Goal: Check status

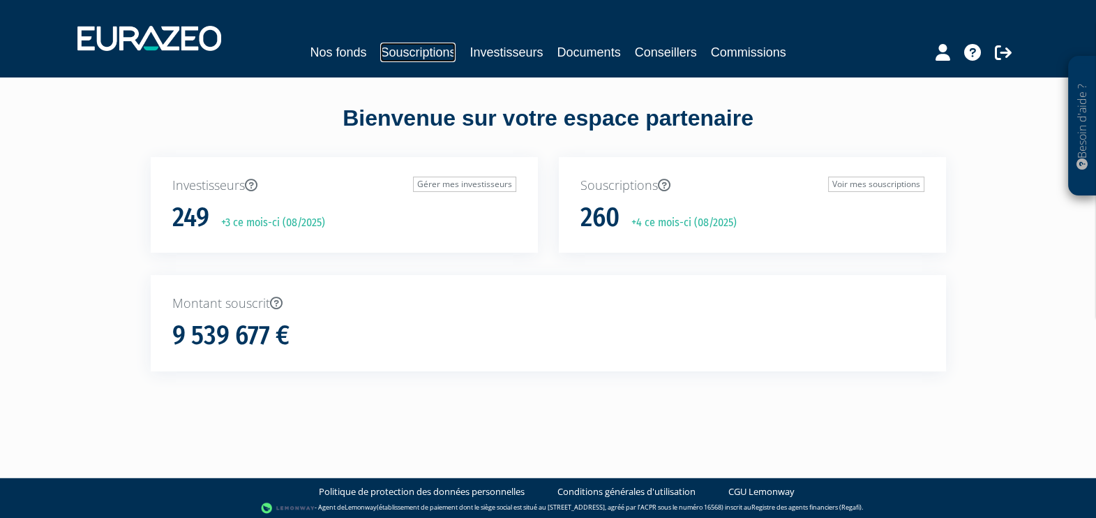
click at [421, 57] on link "Souscriptions" at bounding box center [417, 53] width 75 height 20
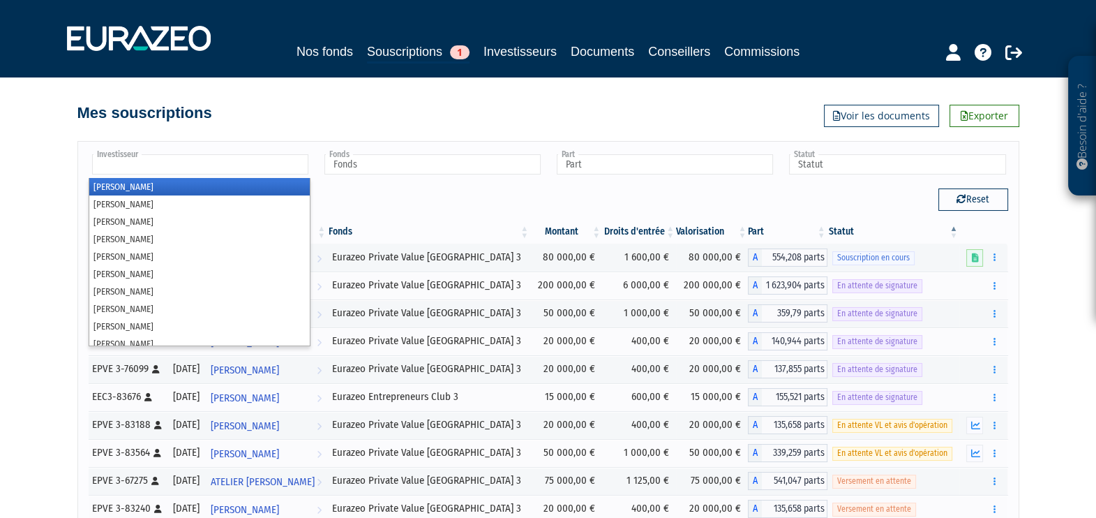
click at [255, 166] on input "text" at bounding box center [200, 164] width 216 height 20
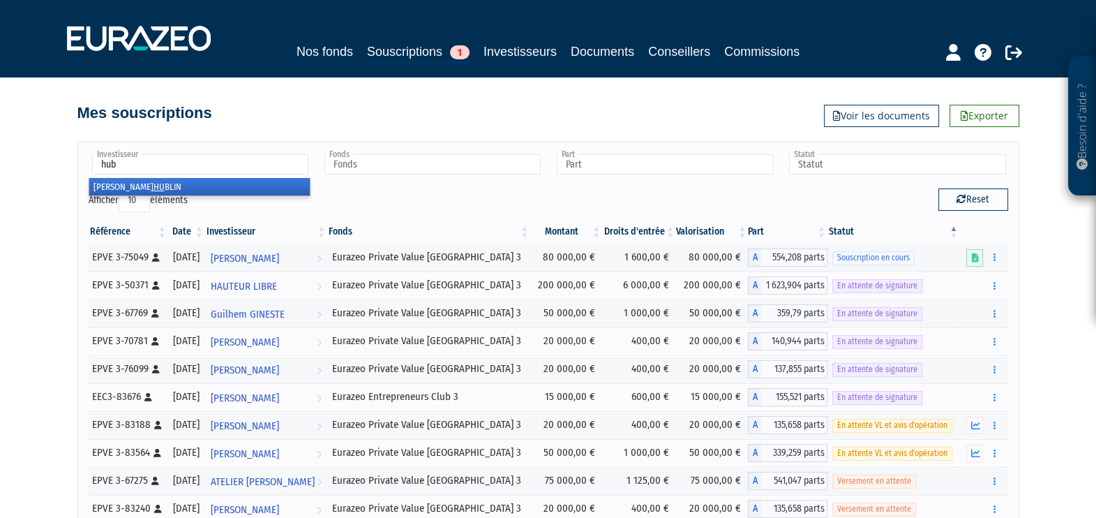
type input "[PERSON_NAME]"
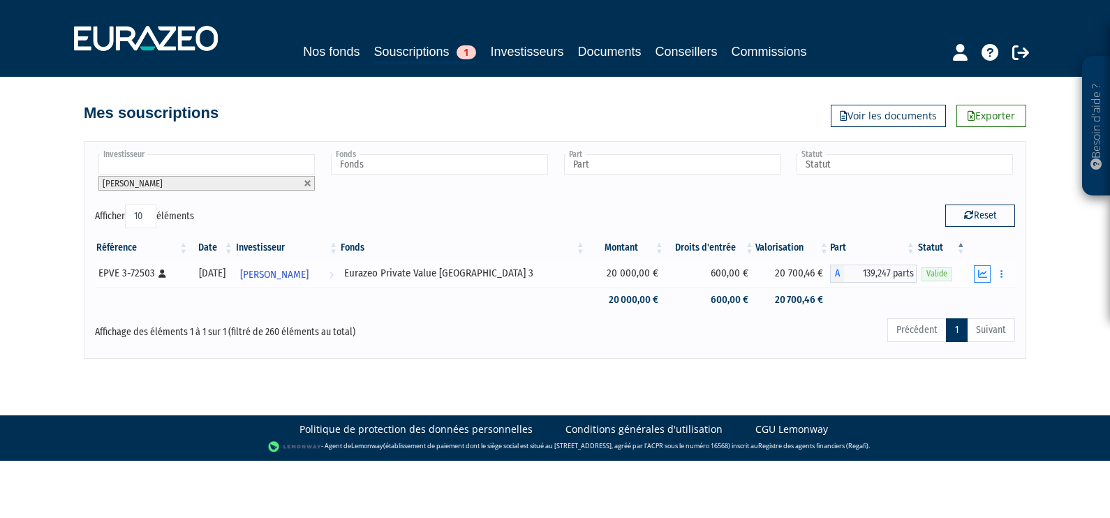
click at [984, 271] on icon "button" at bounding box center [982, 273] width 9 height 9
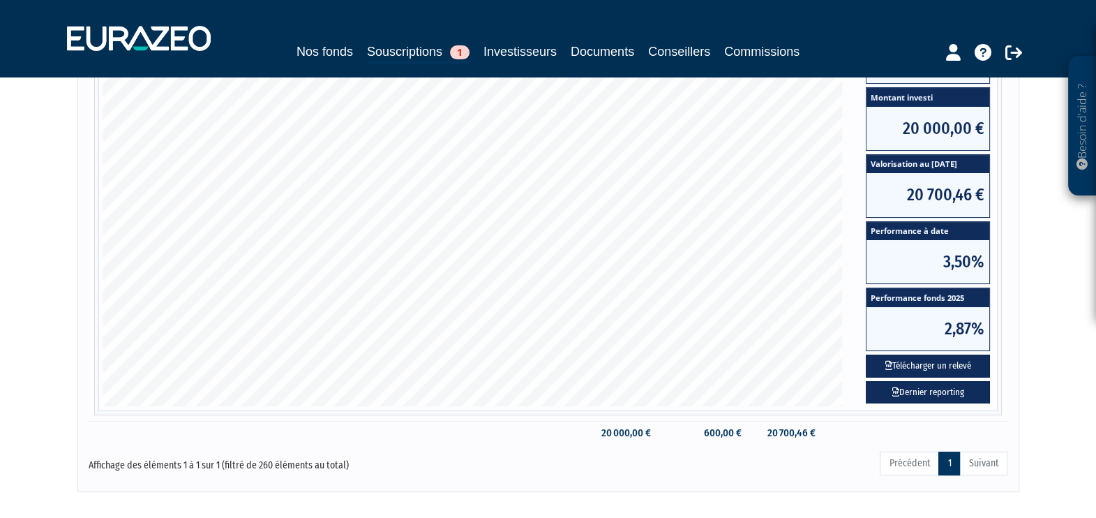
scroll to position [301, 0]
